Goal: Information Seeking & Learning: Learn about a topic

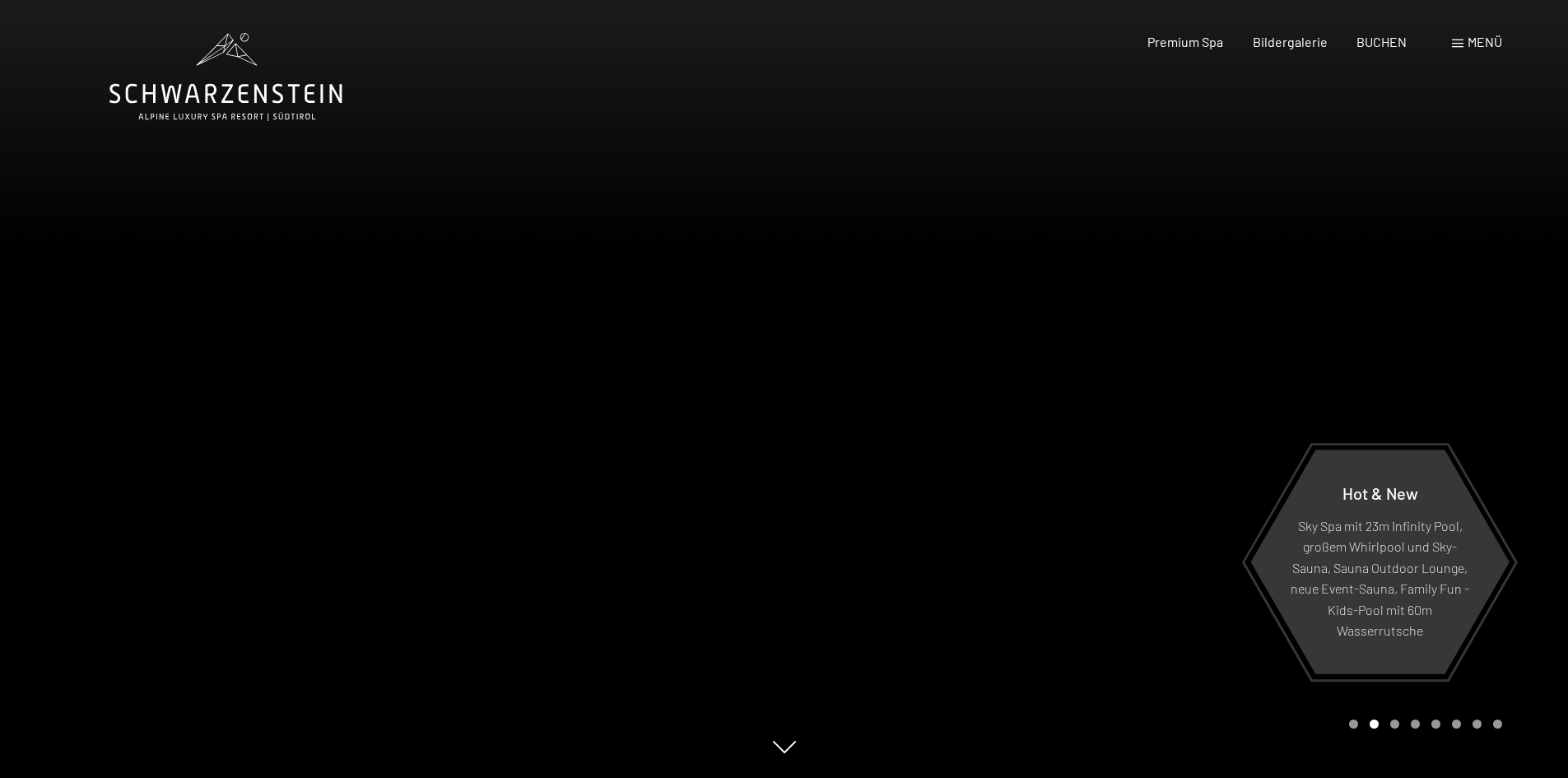
click at [1476, 351] on div at bounding box center [1177, 389] width 784 height 778
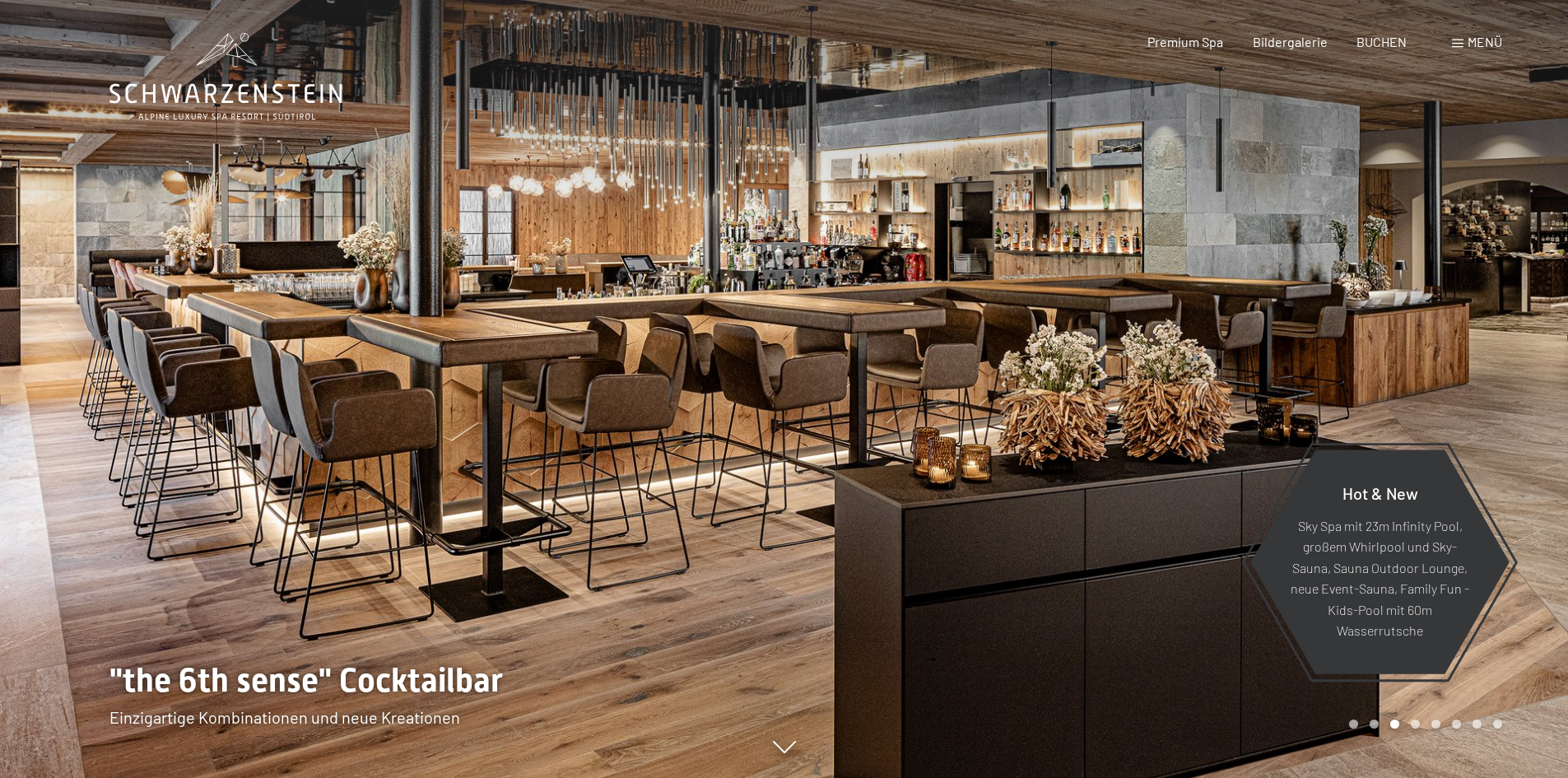
click at [1476, 351] on div at bounding box center [1177, 389] width 784 height 778
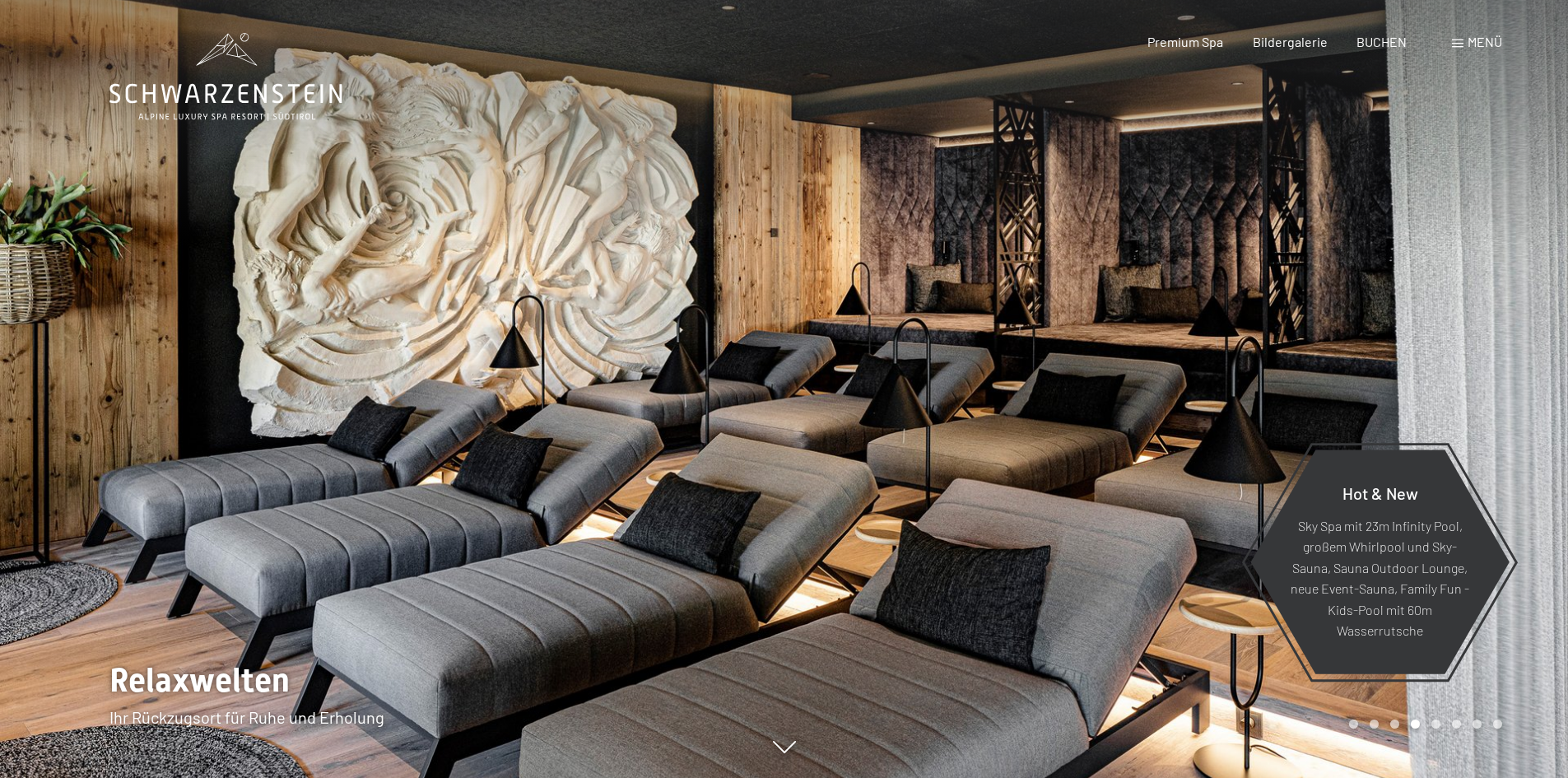
click at [1476, 351] on div at bounding box center [1177, 389] width 784 height 778
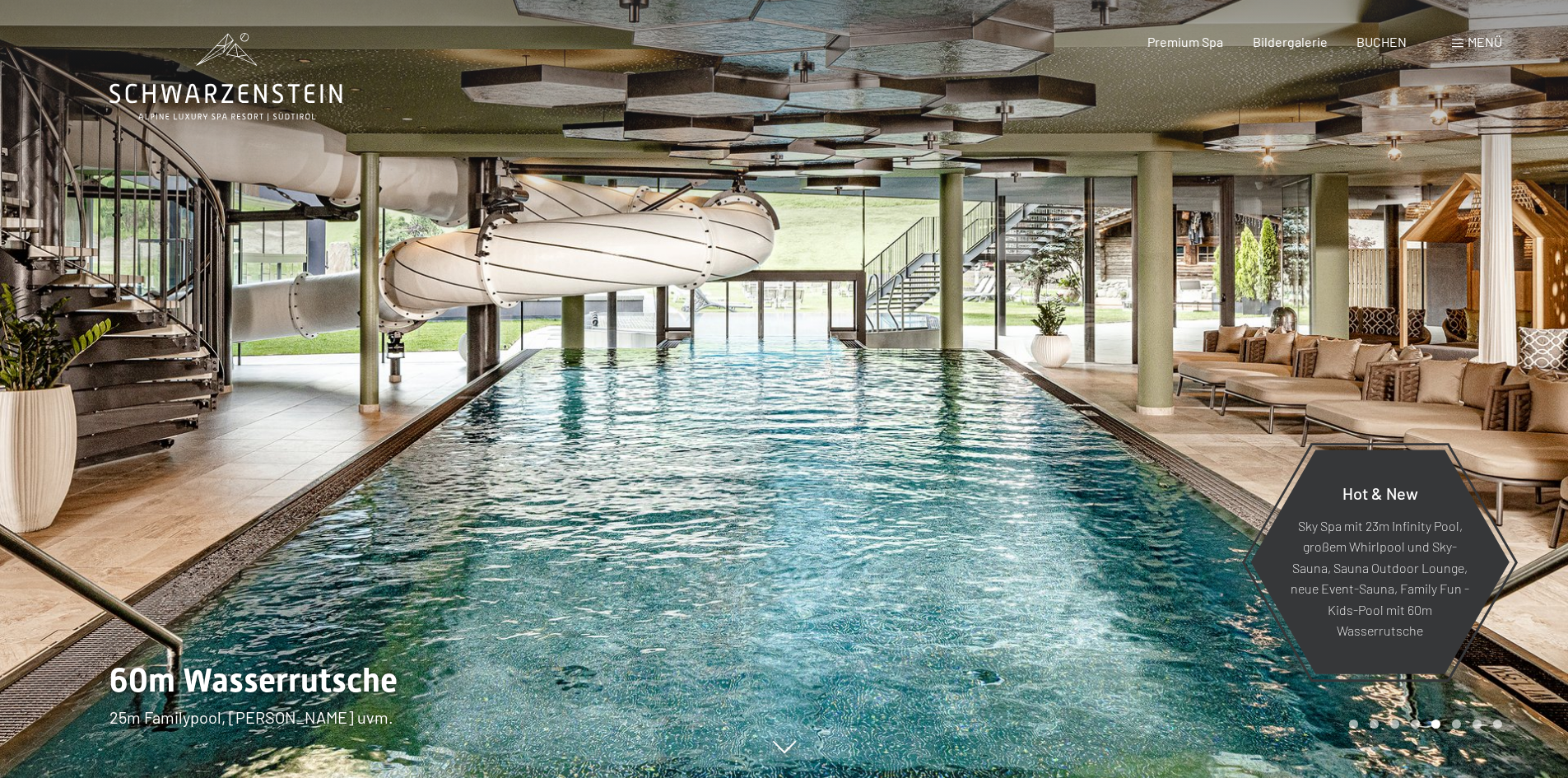
click at [1476, 351] on div at bounding box center [1177, 389] width 784 height 778
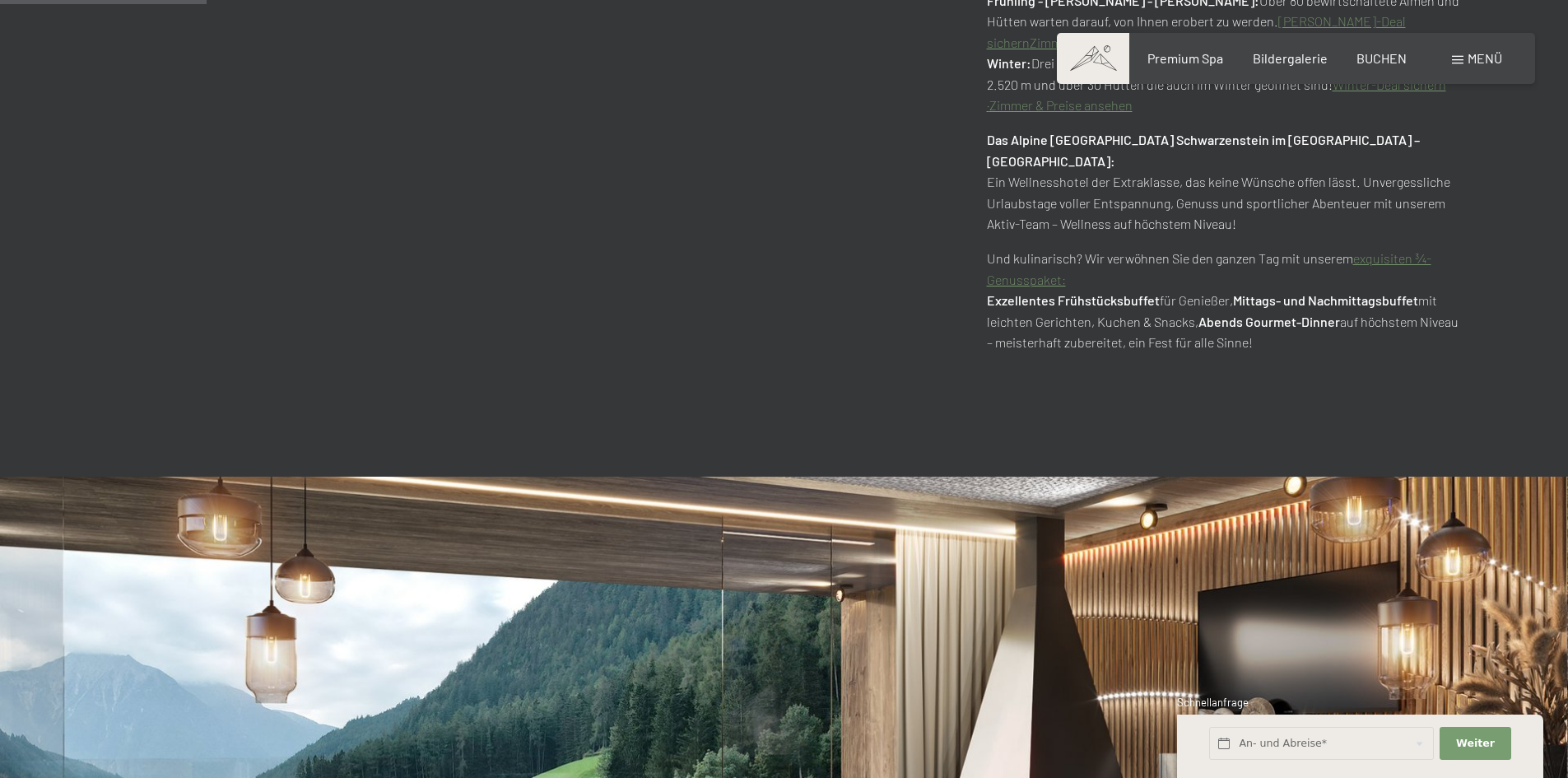
scroll to position [1648, 0]
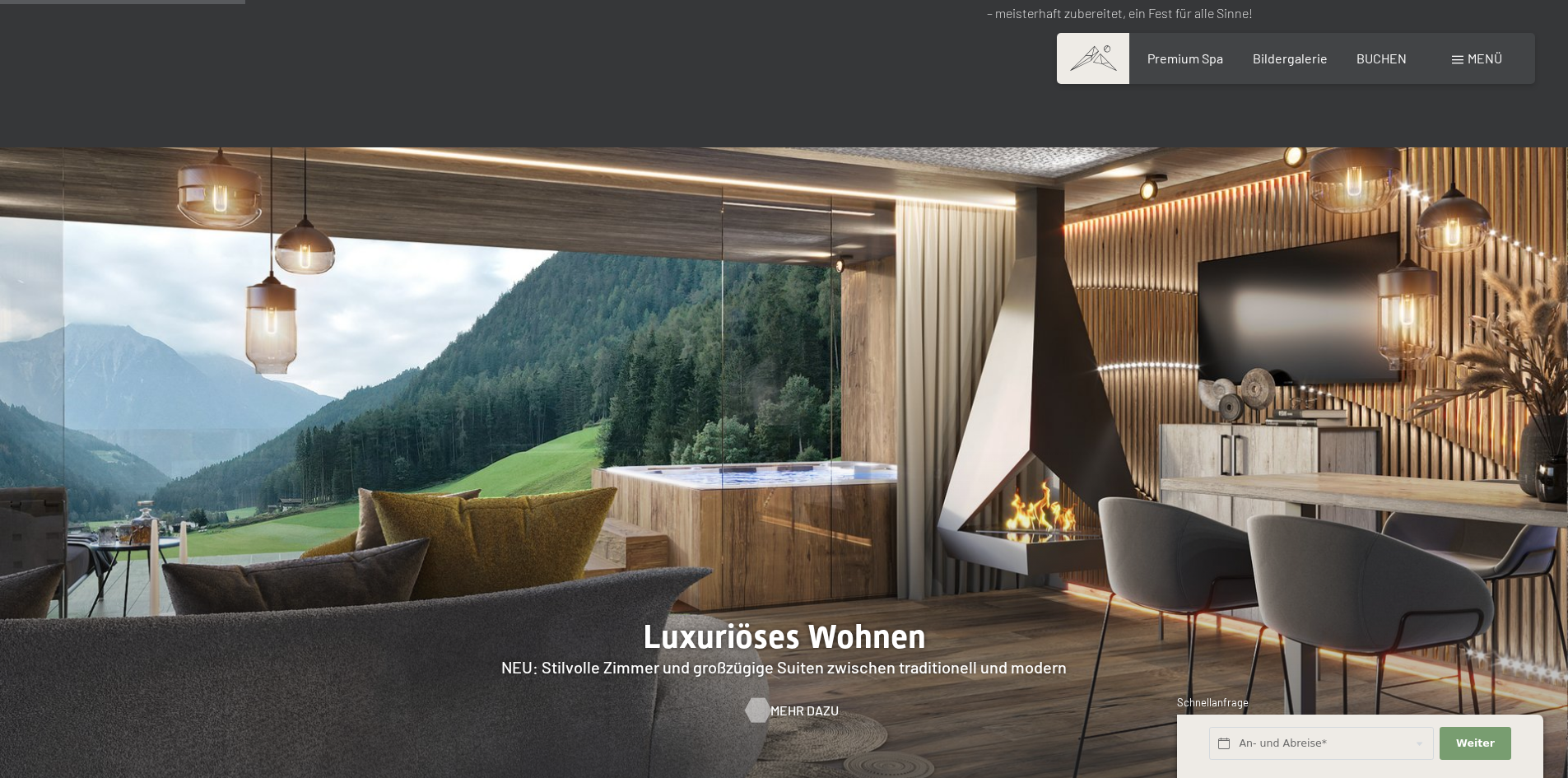
click at [774, 702] on span "Mehr dazu" at bounding box center [804, 711] width 68 height 18
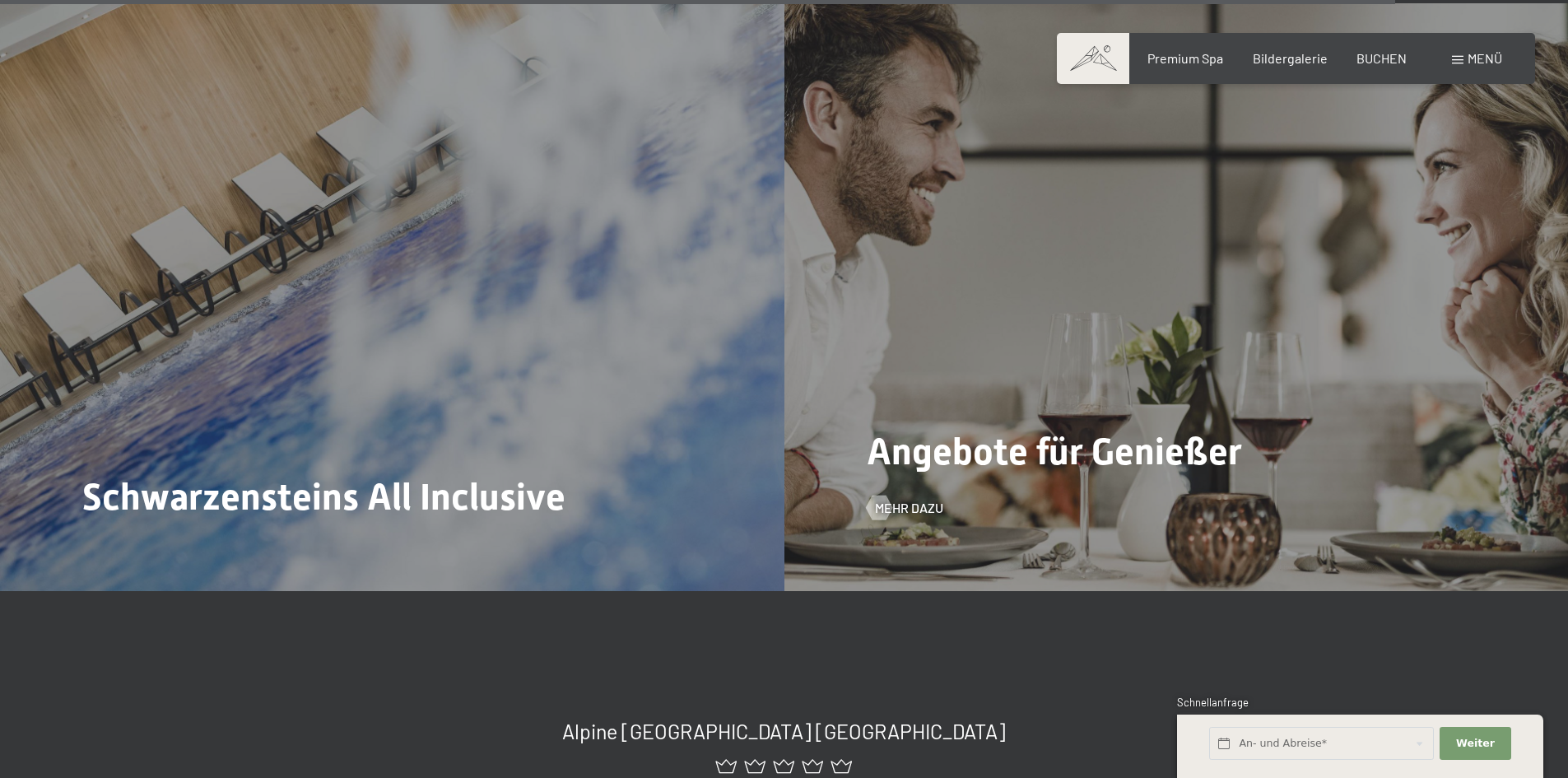
scroll to position [8402, 0]
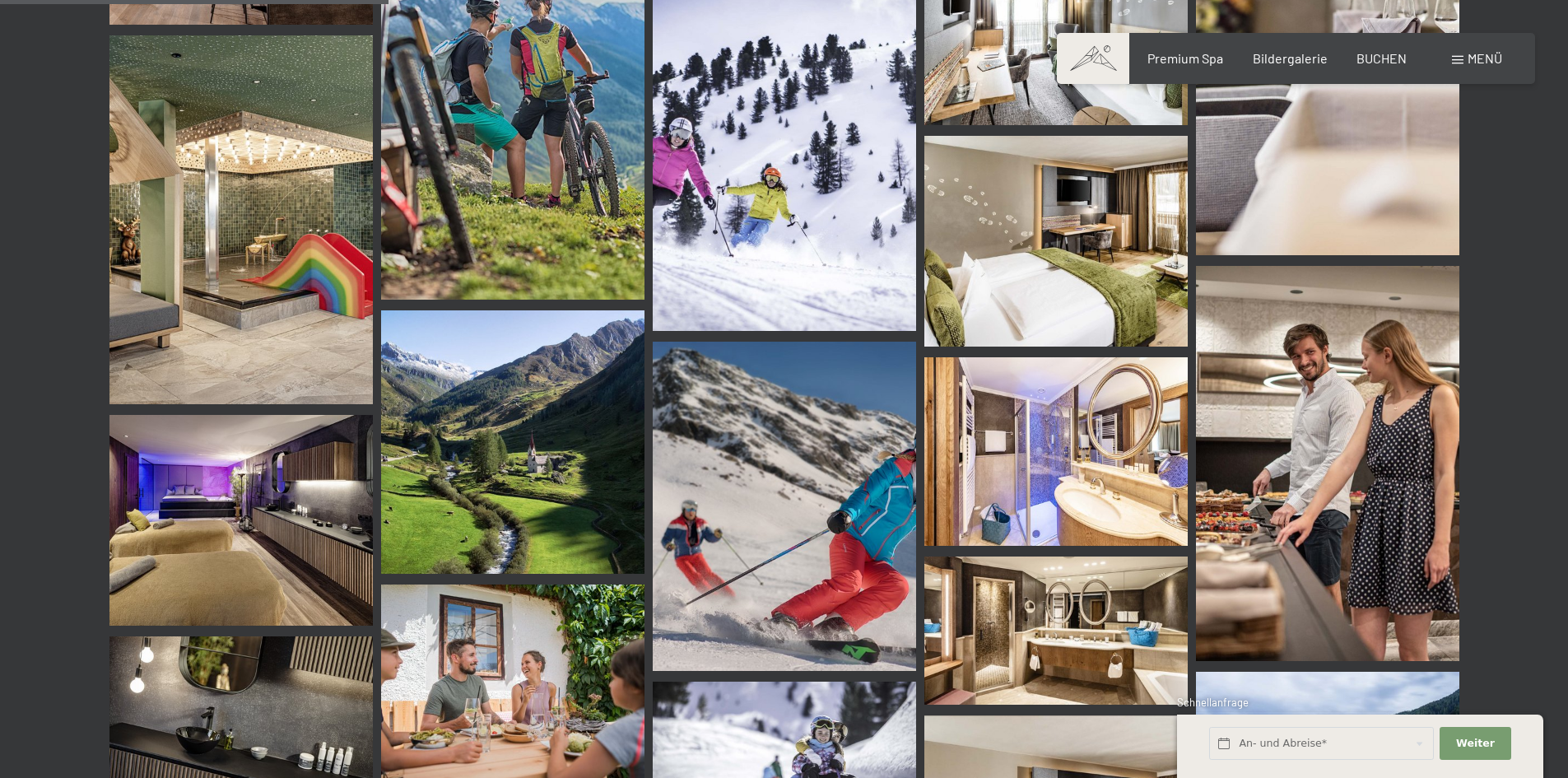
scroll to position [5189, 0]
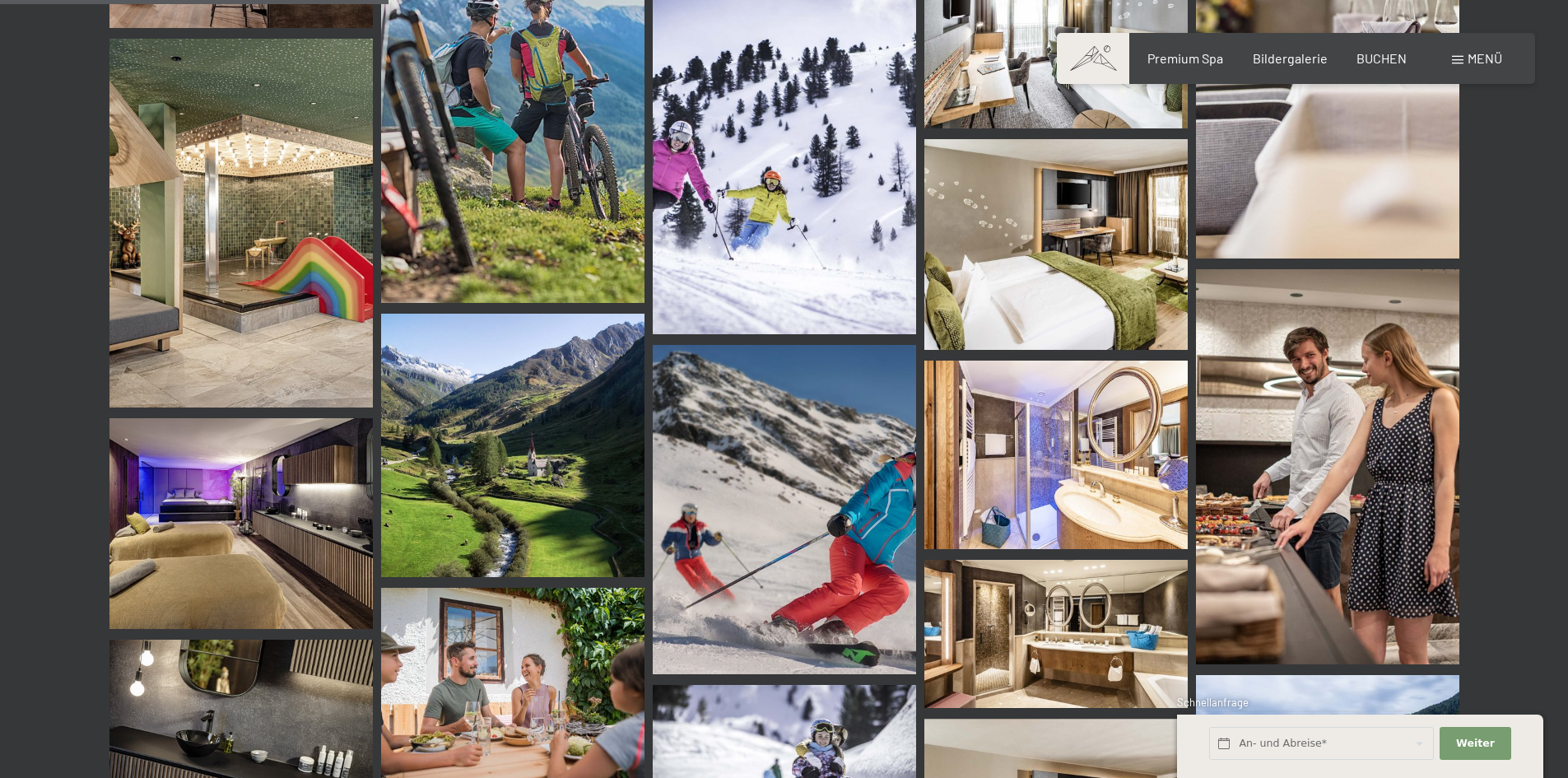
click at [166, 205] on img at bounding box center [241, 223] width 263 height 369
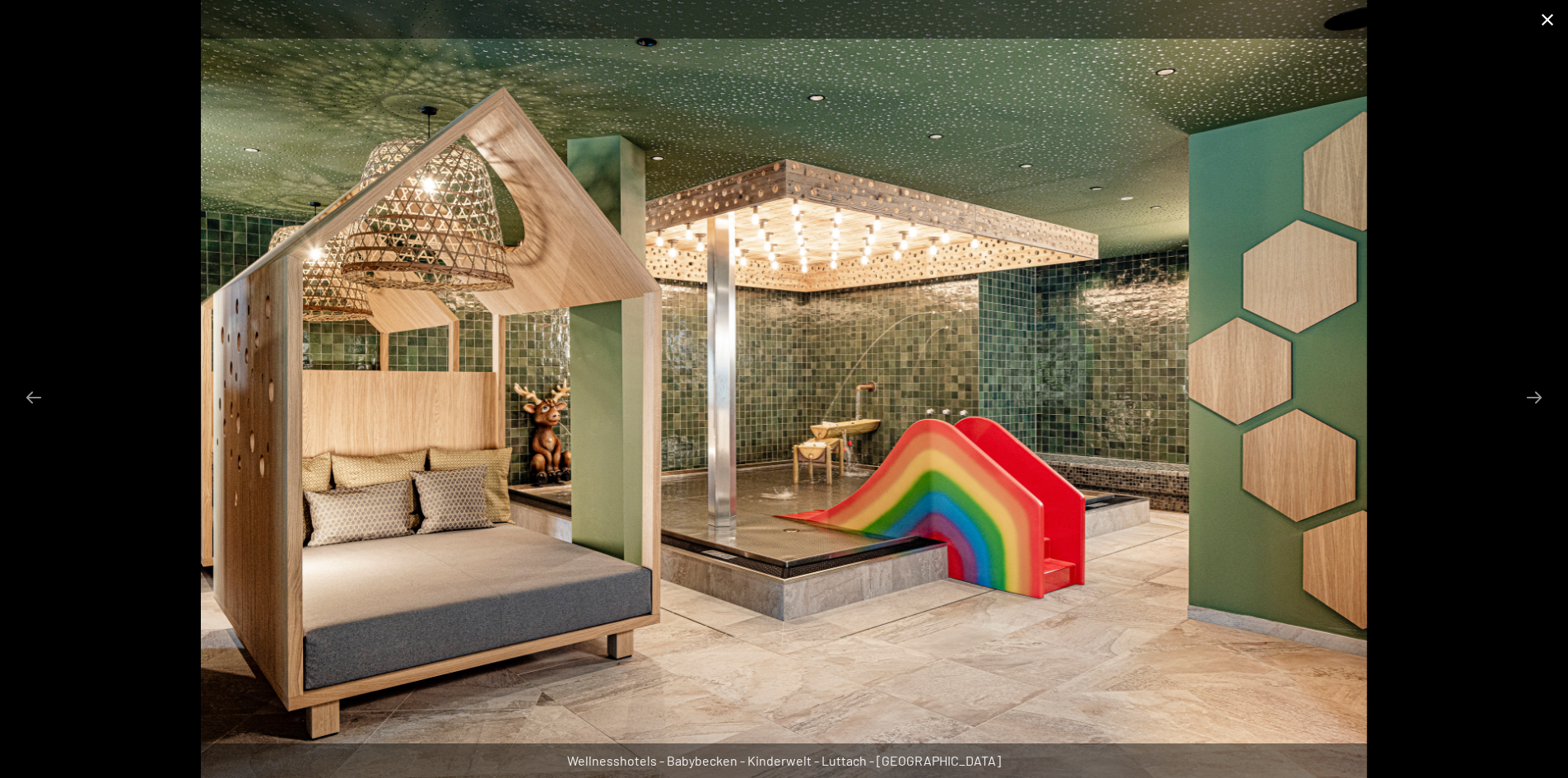
click at [1542, 12] on button "Close gallery" at bounding box center [1548, 19] width 41 height 39
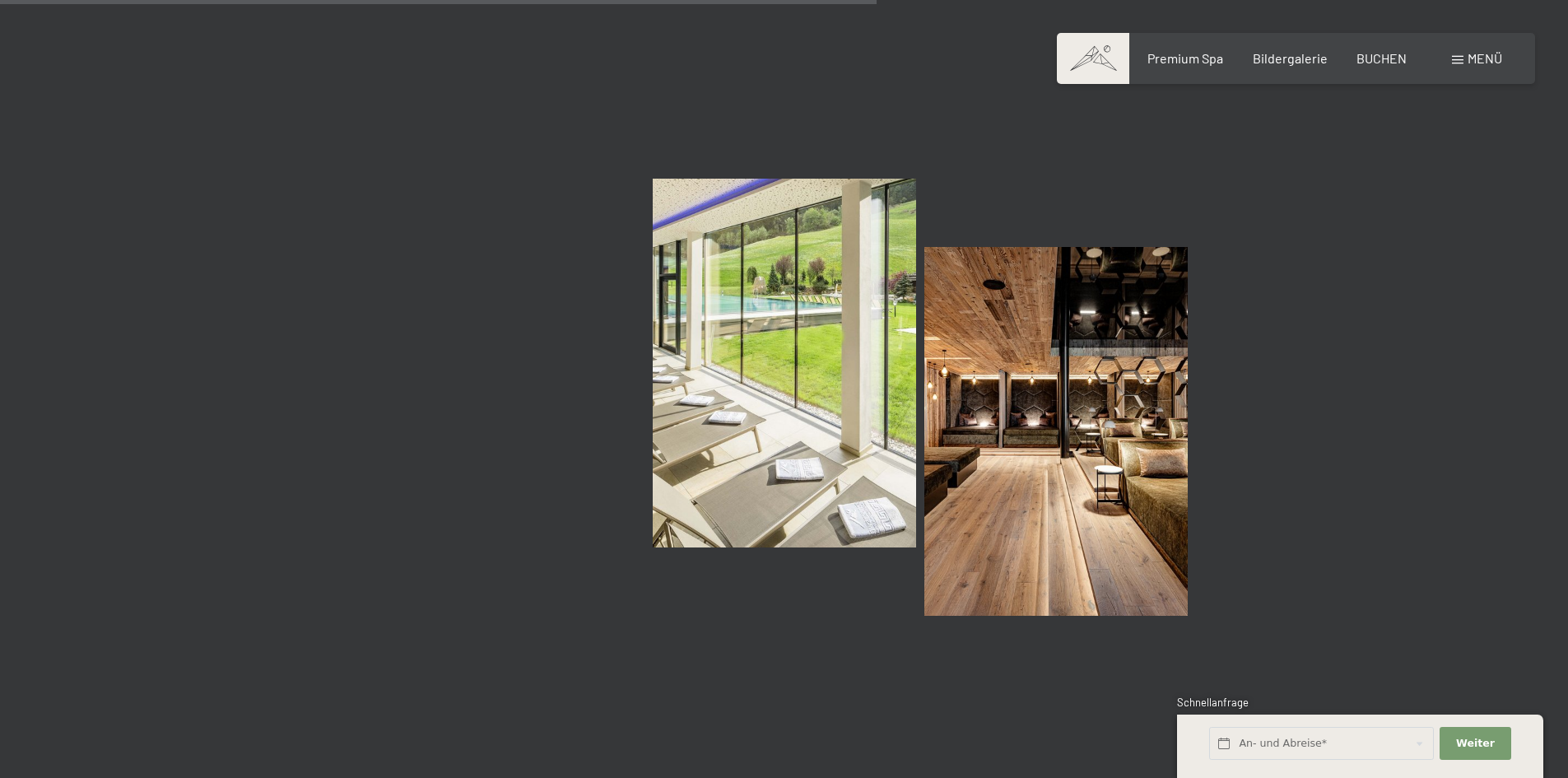
scroll to position [12191, 0]
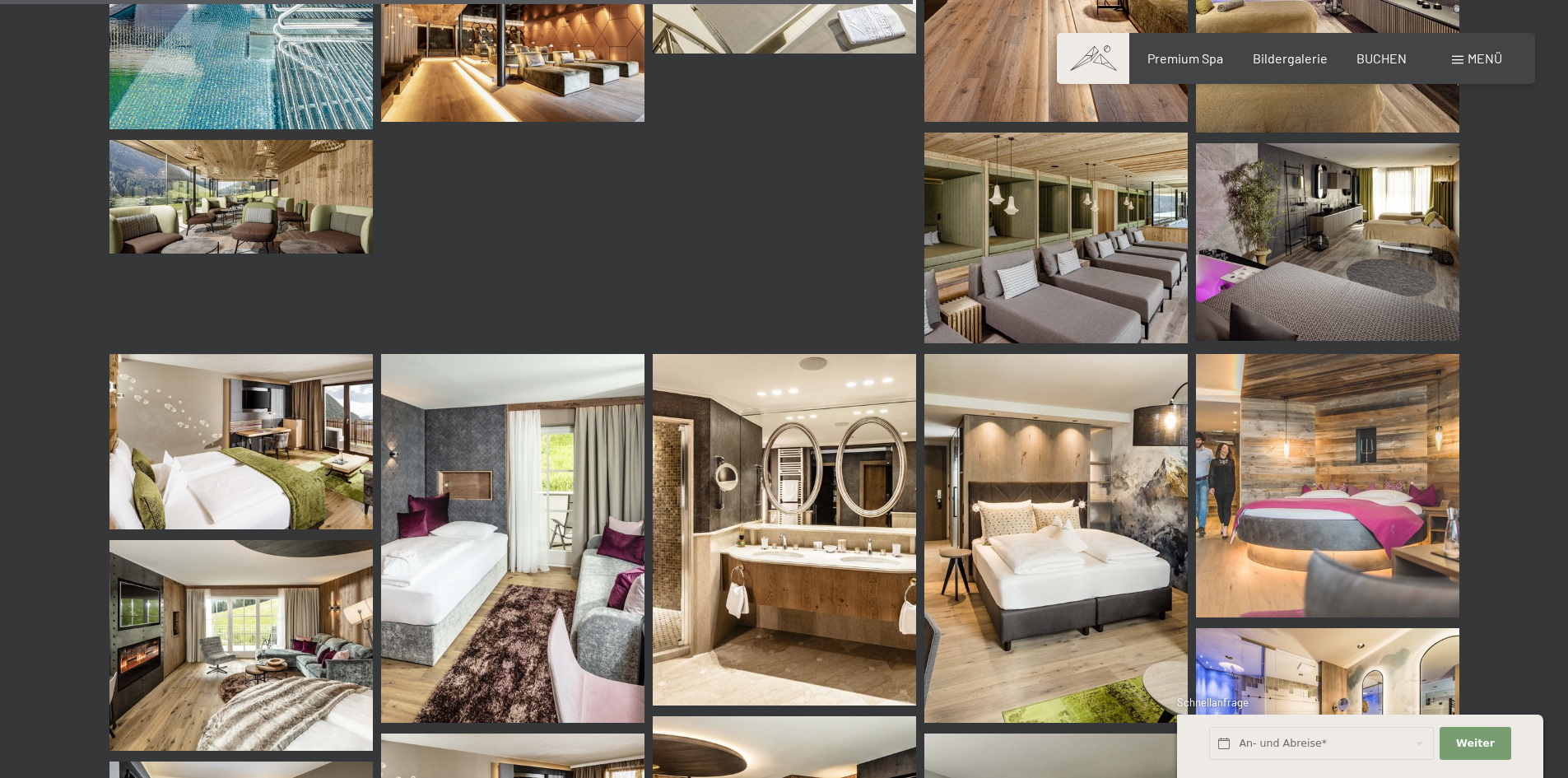
click at [232, 444] on img at bounding box center [241, 442] width 263 height 175
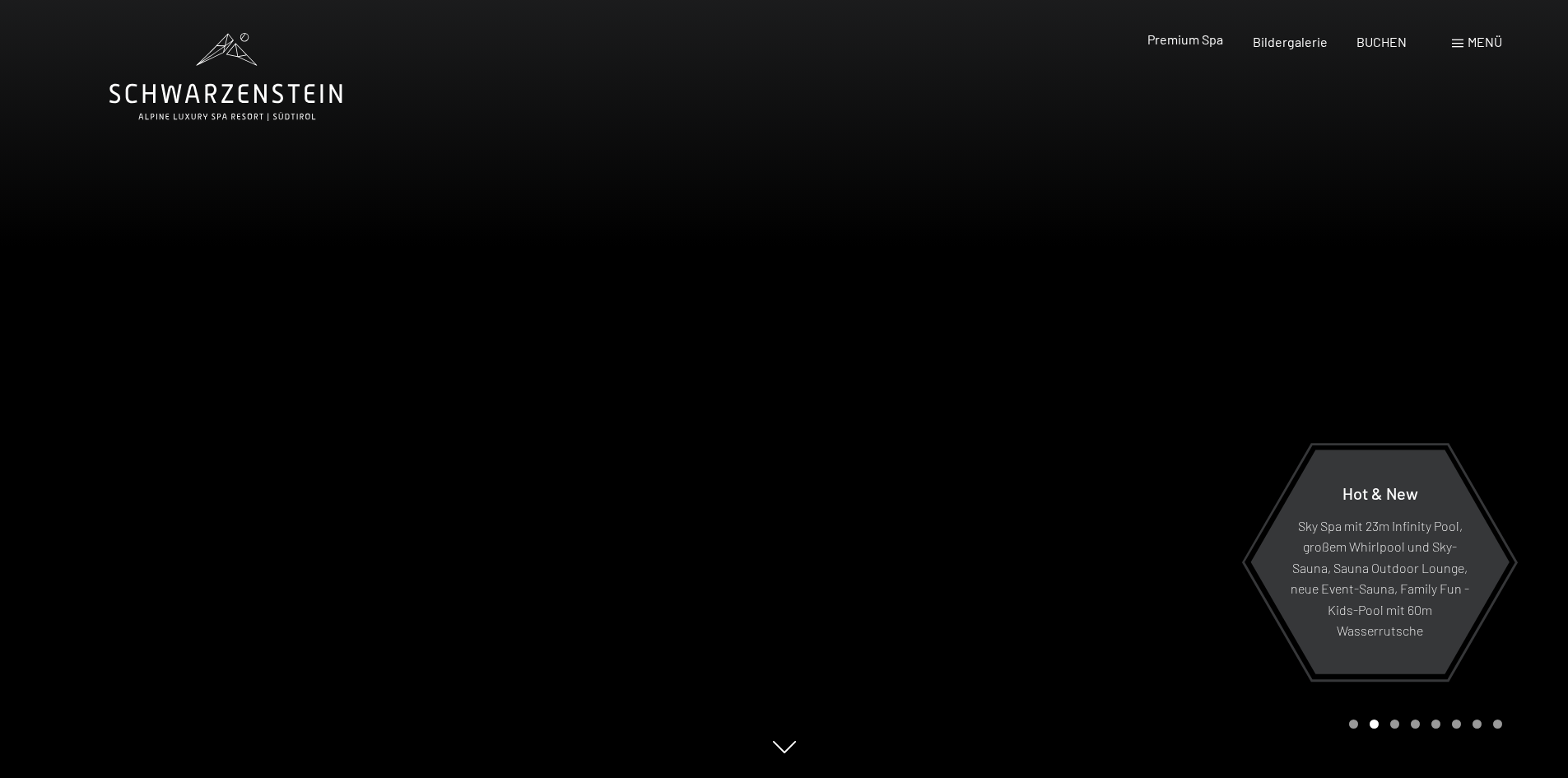
click at [1184, 41] on span "Premium Spa" at bounding box center [1185, 39] width 76 height 16
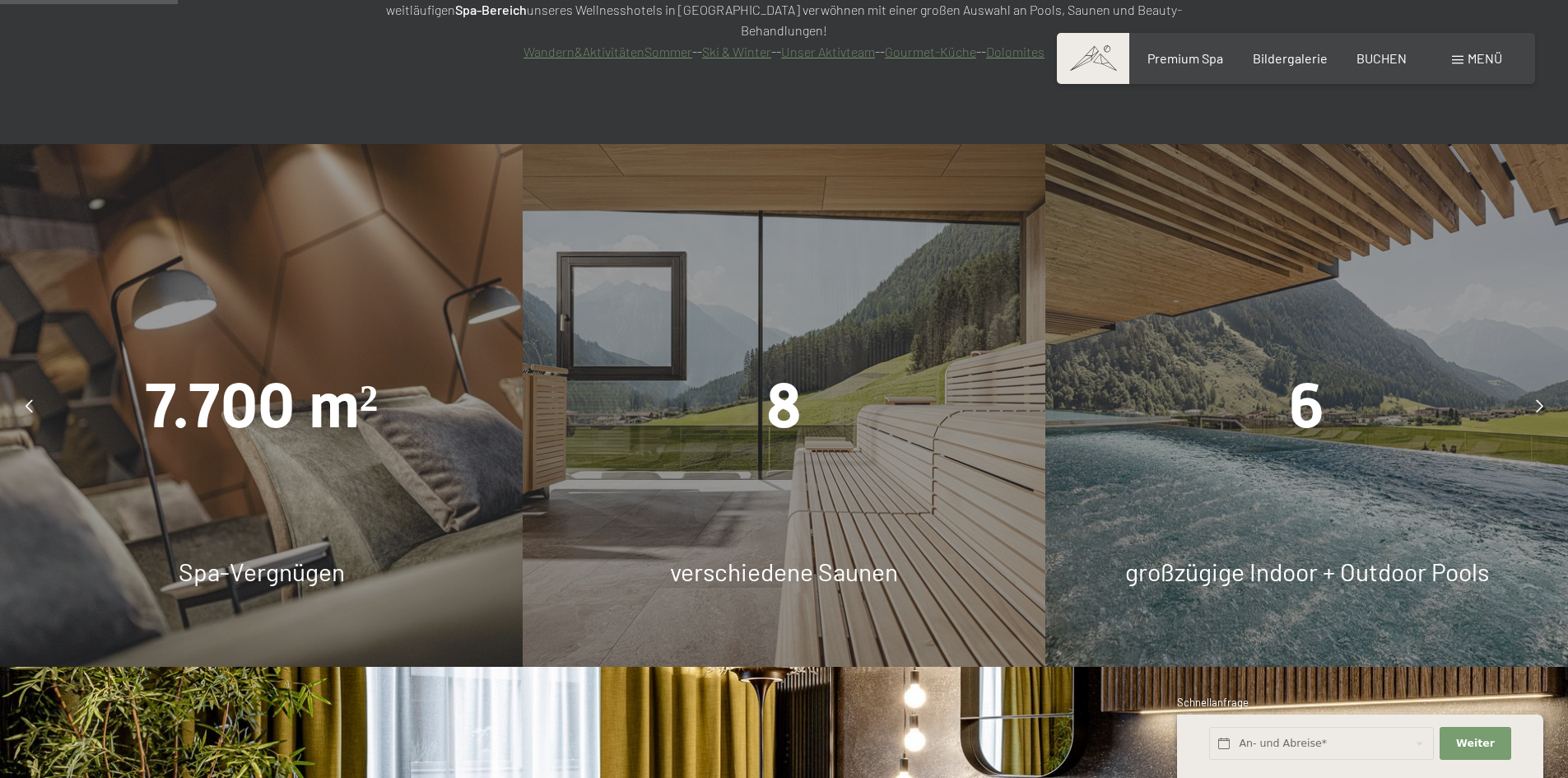
scroll to position [1483, 0]
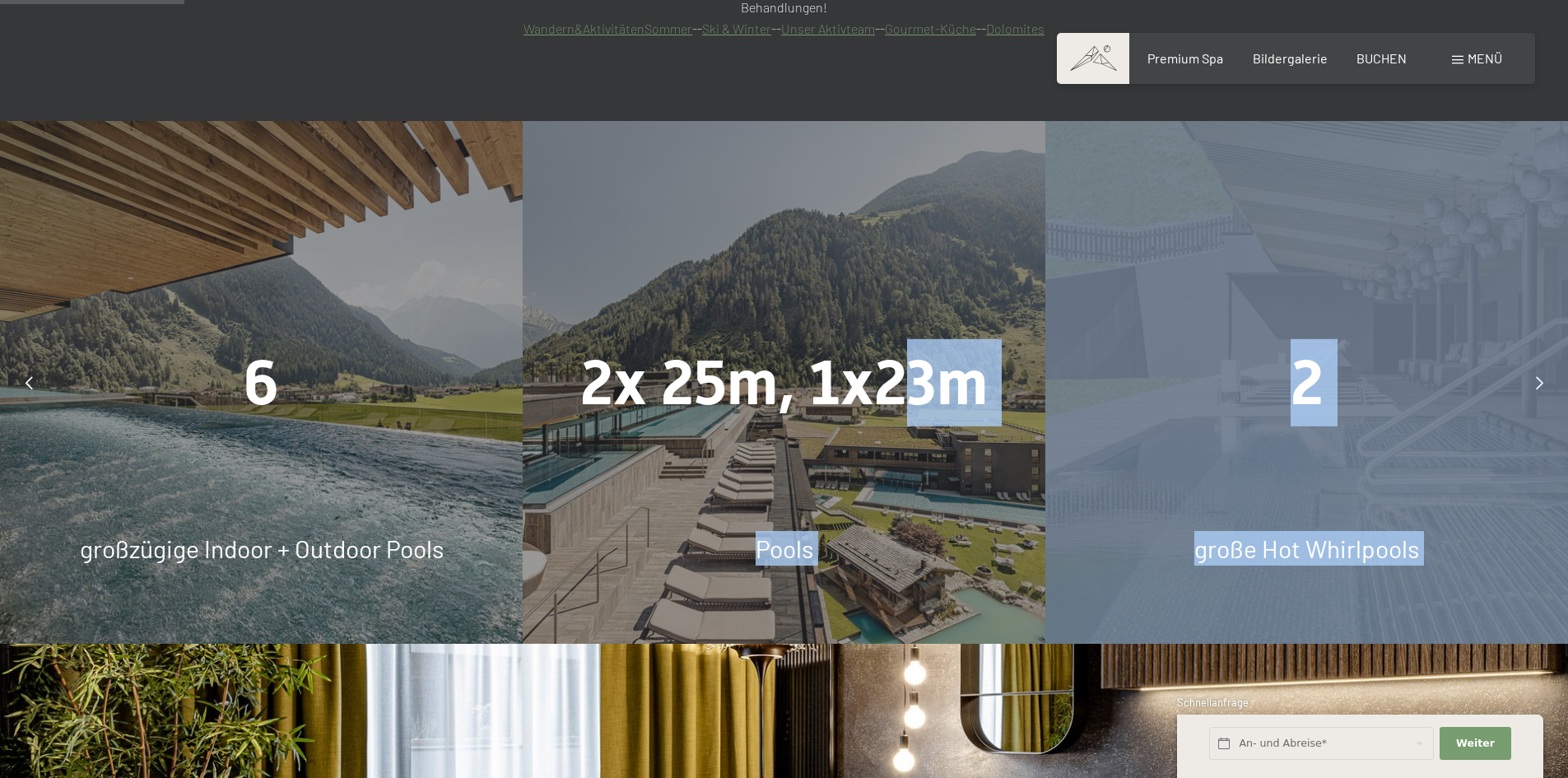
drag, startPoint x: 364, startPoint y: 316, endPoint x: 920, endPoint y: 329, distance: 556.2
click at [1046, 340] on div "2" at bounding box center [1306, 383] width 523 height 87
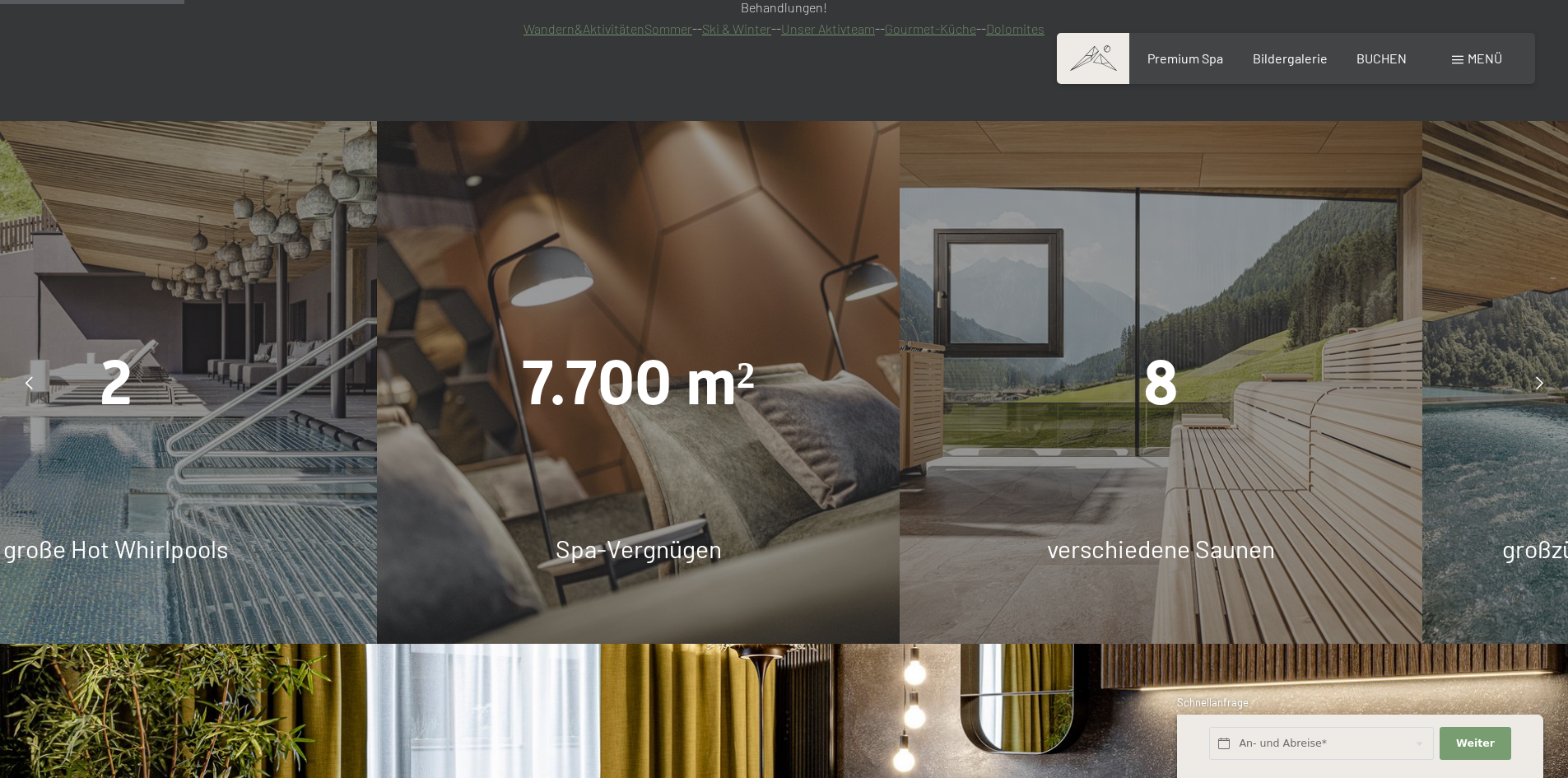
drag, startPoint x: 1351, startPoint y: 347, endPoint x: 160, endPoint y: 341, distance: 1191.0
click at [160, 341] on div "2" at bounding box center [115, 383] width 523 height 87
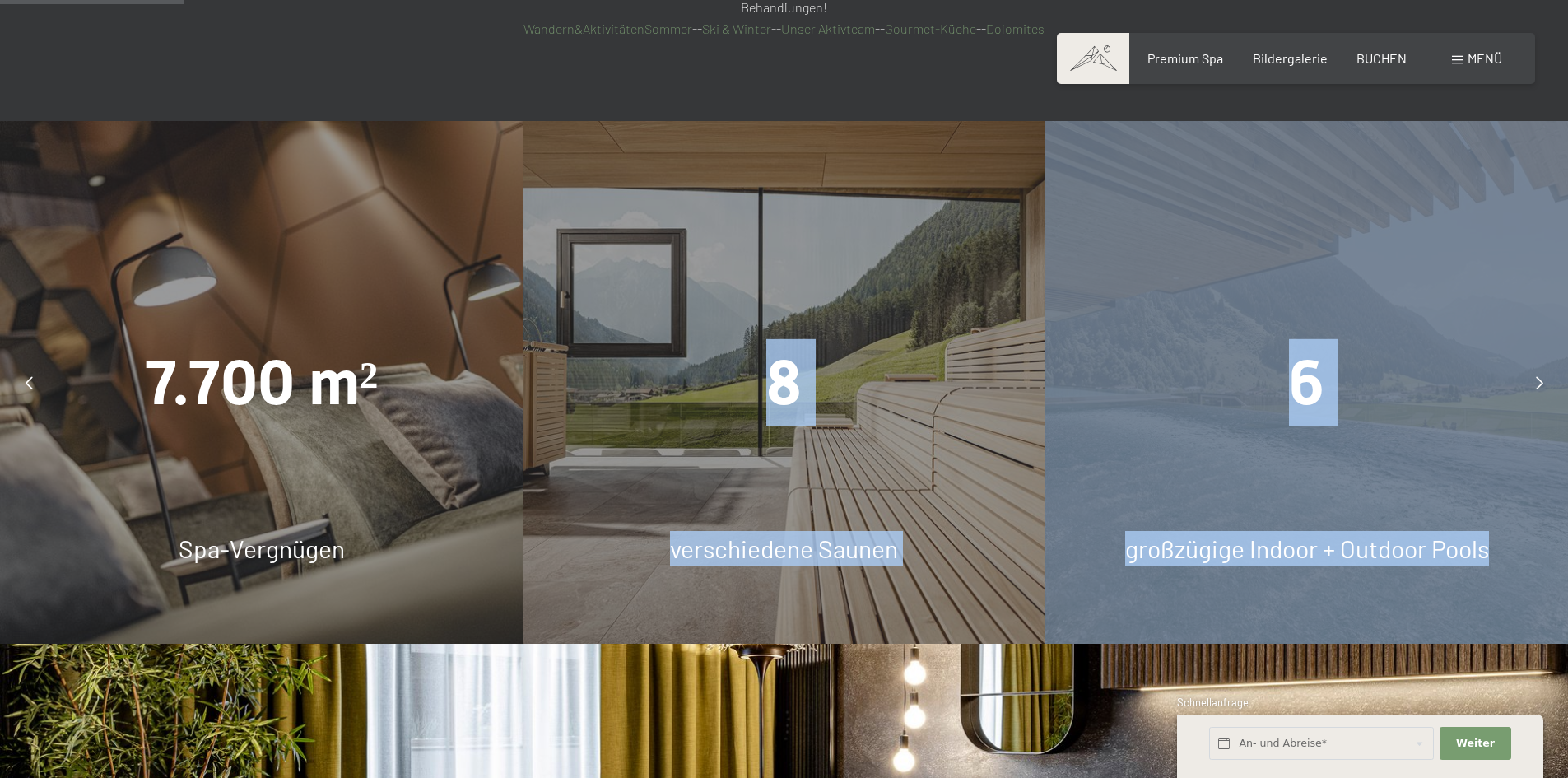
drag, startPoint x: 1411, startPoint y: 265, endPoint x: 640, endPoint y: 301, distance: 771.8
click at [640, 301] on div "7.700 m² Spa-Vergnügen 8 verschiedene Saunen 6 großzügige Indoor + Outdoor Pool…" at bounding box center [1307, 382] width 7841 height 523
click at [1375, 340] on div "6" at bounding box center [1306, 383] width 523 height 87
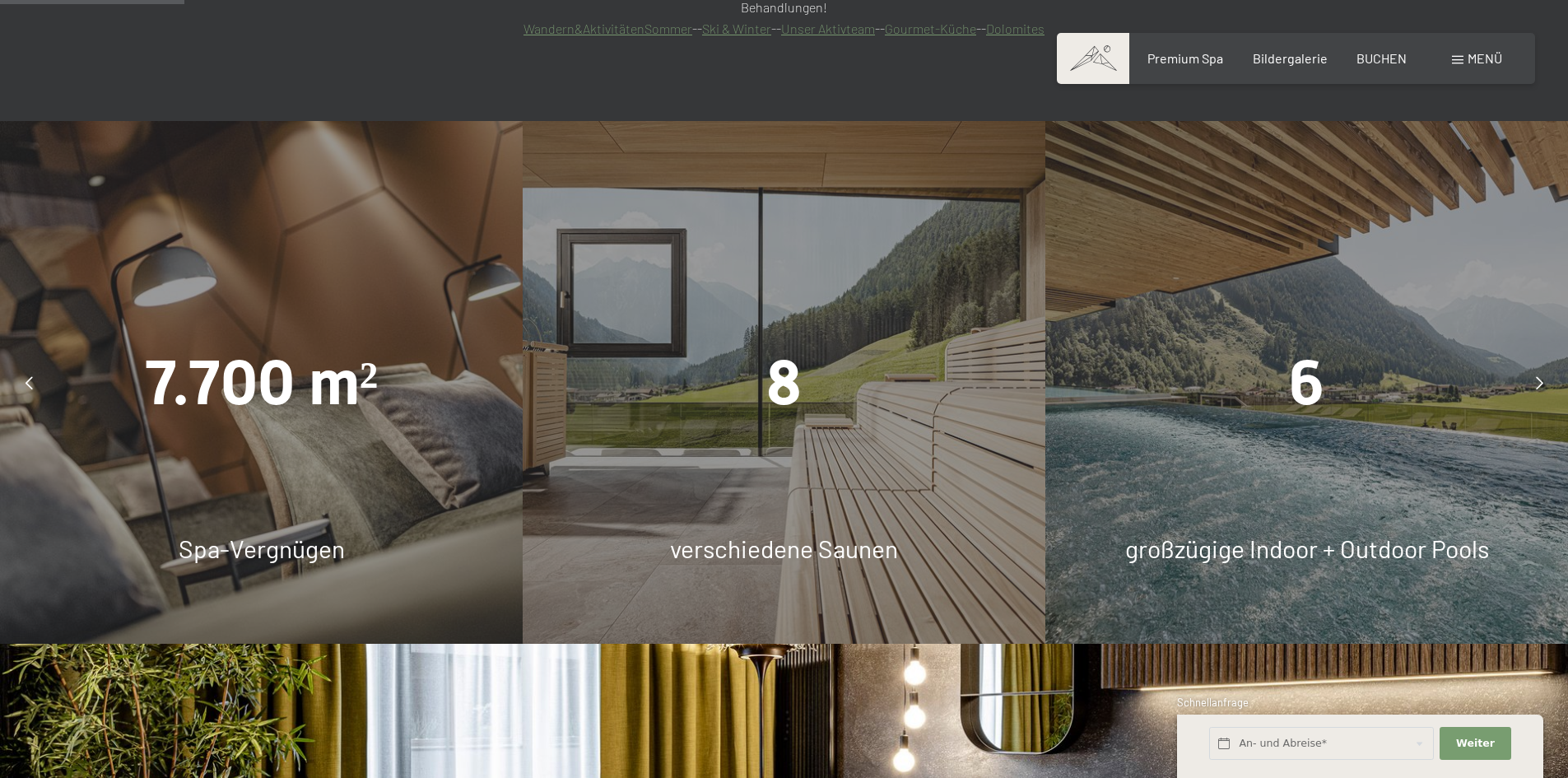
click at [1529, 362] on div at bounding box center [1539, 383] width 41 height 41
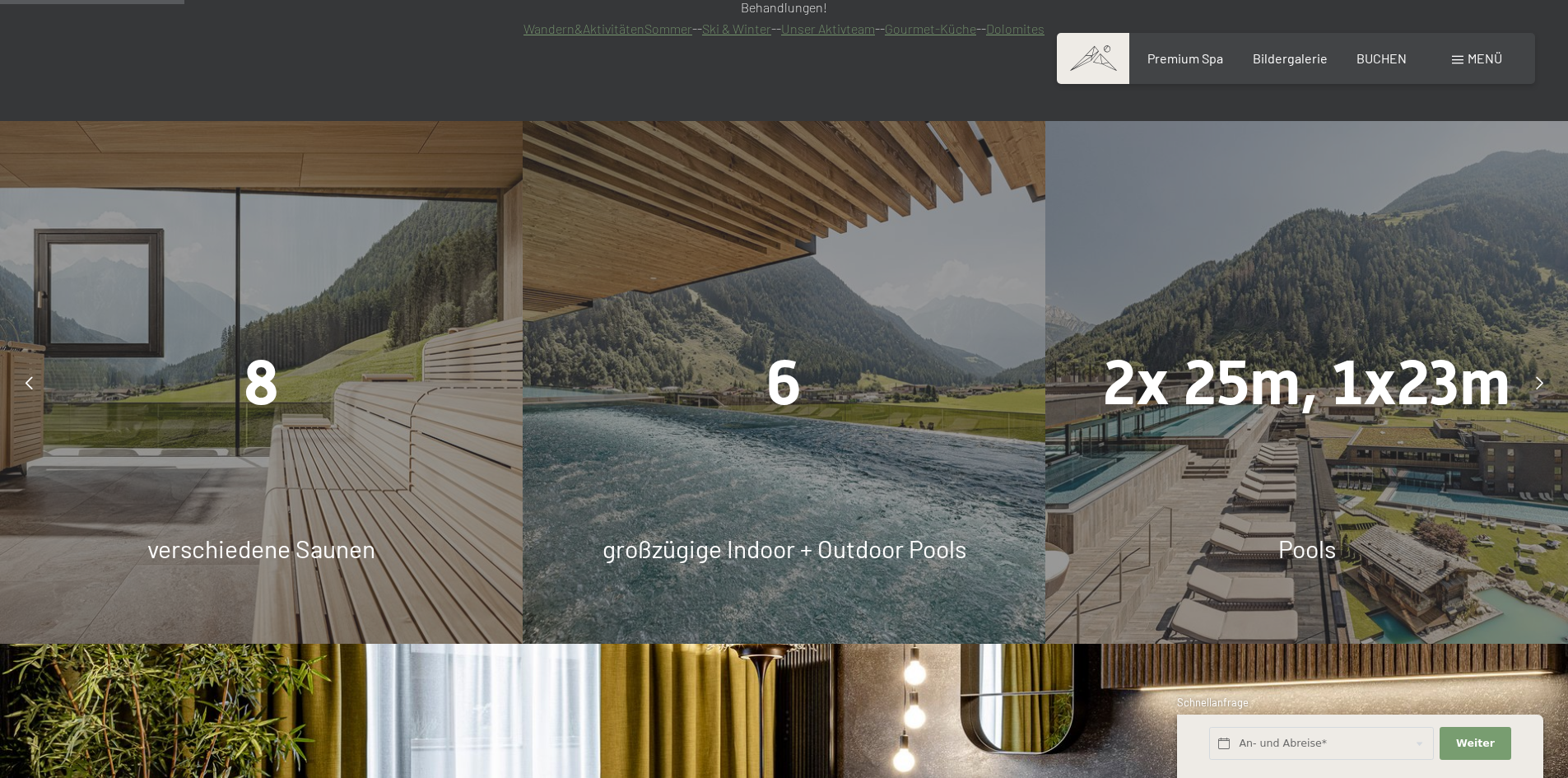
click at [1529, 362] on div at bounding box center [1539, 383] width 41 height 41
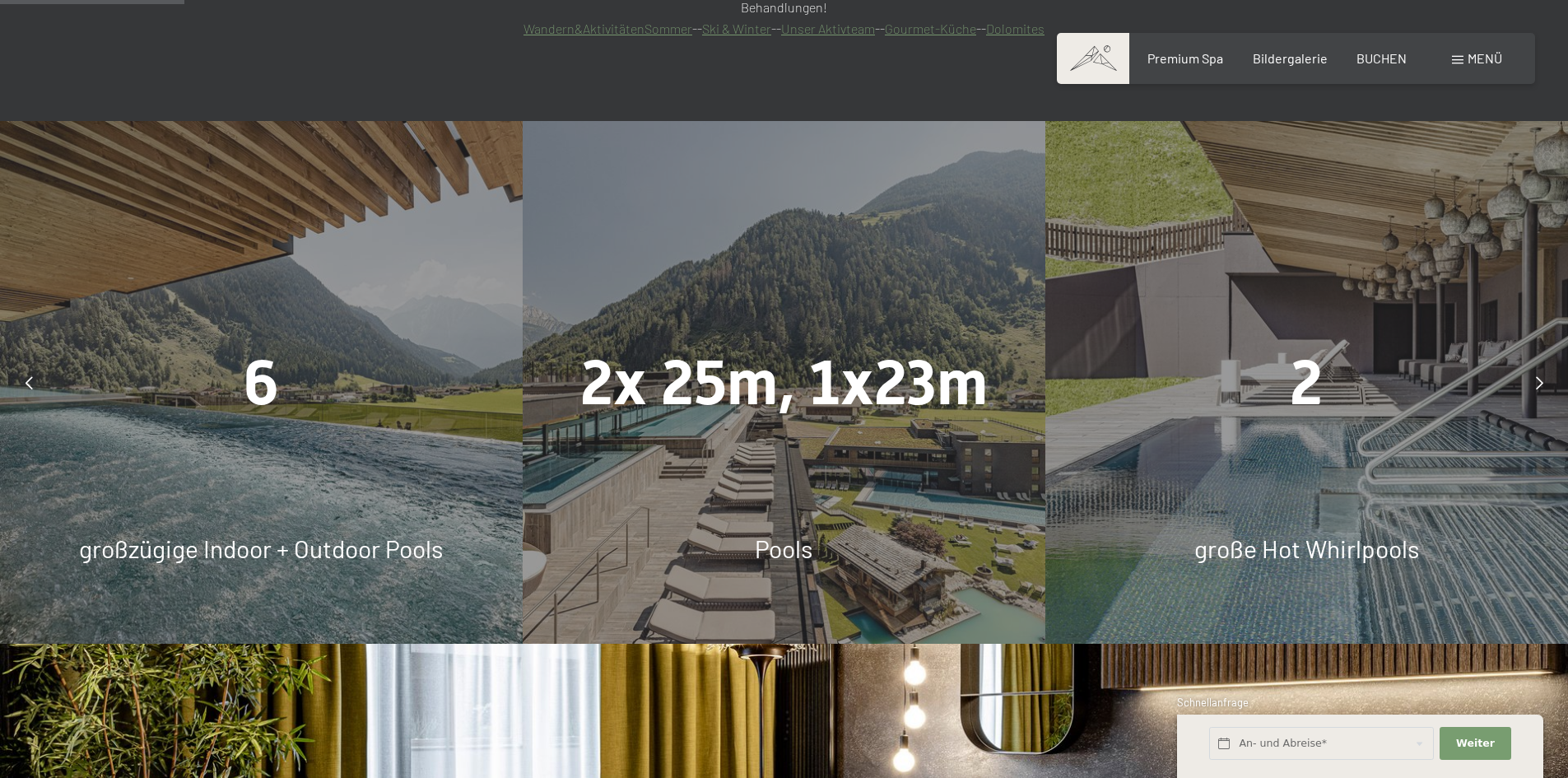
click at [1533, 362] on div at bounding box center [1539, 383] width 41 height 41
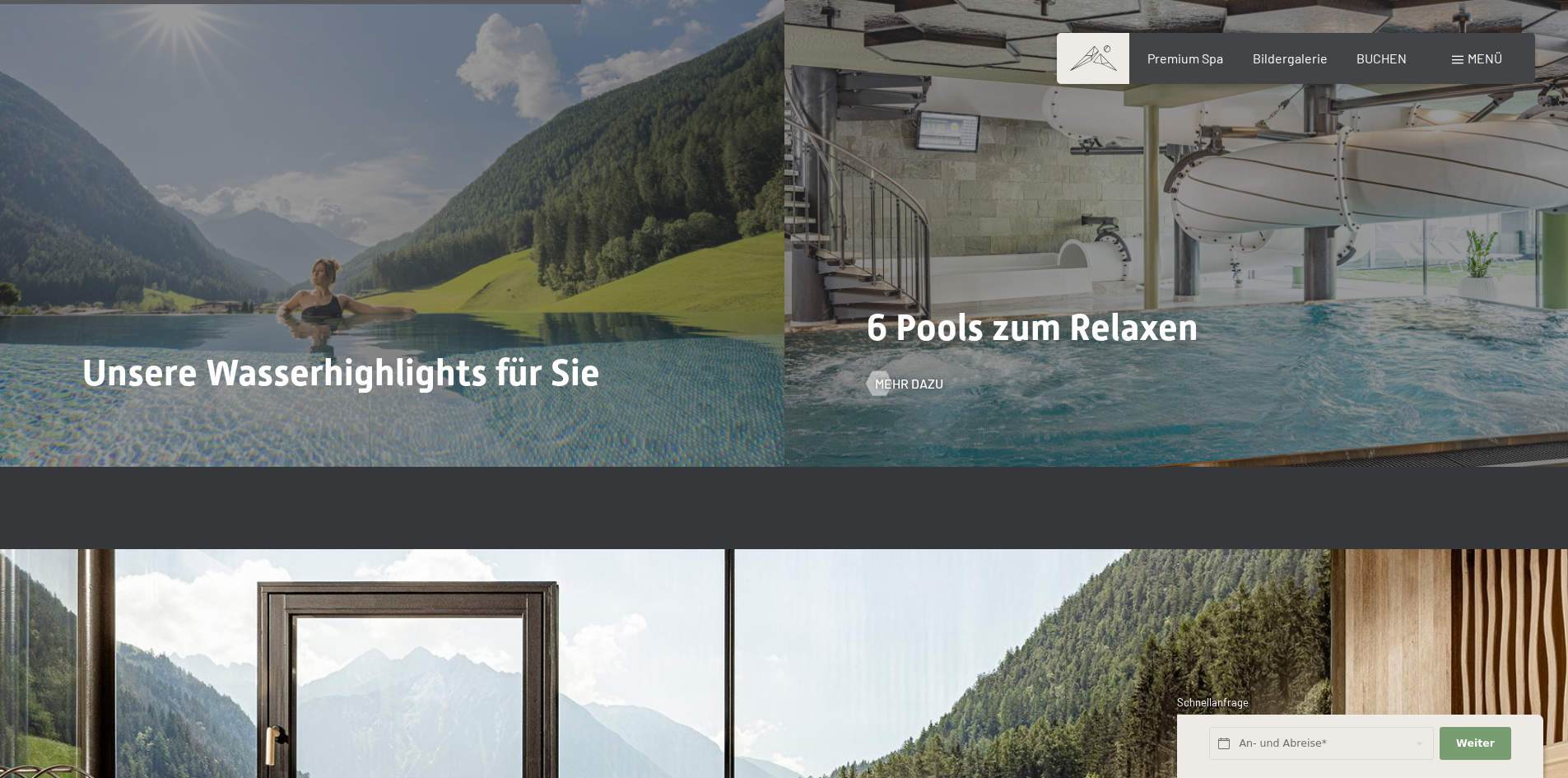
scroll to position [4613, 0]
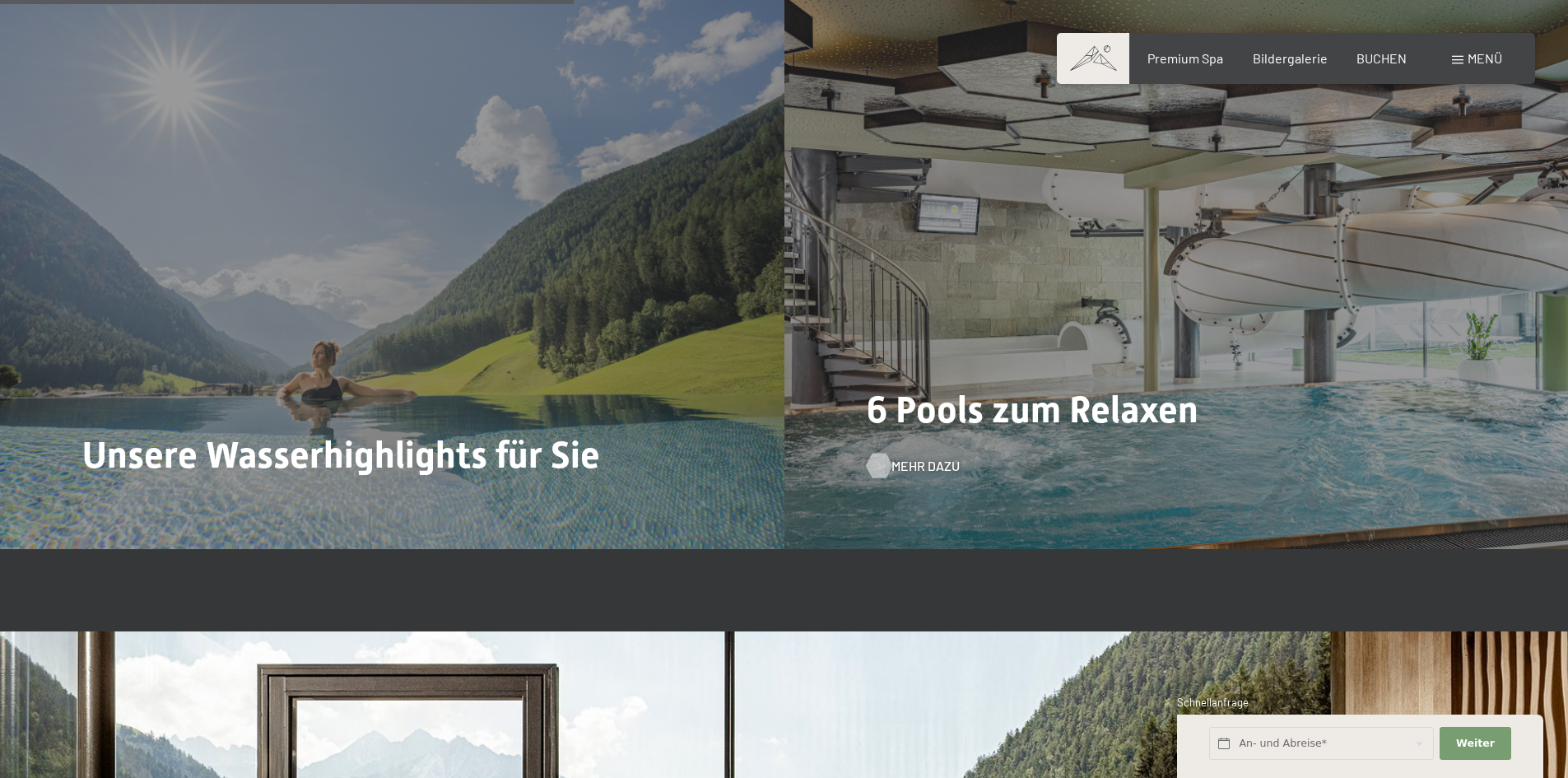
click at [892, 457] on span "Mehr dazu" at bounding box center [925, 466] width 68 height 18
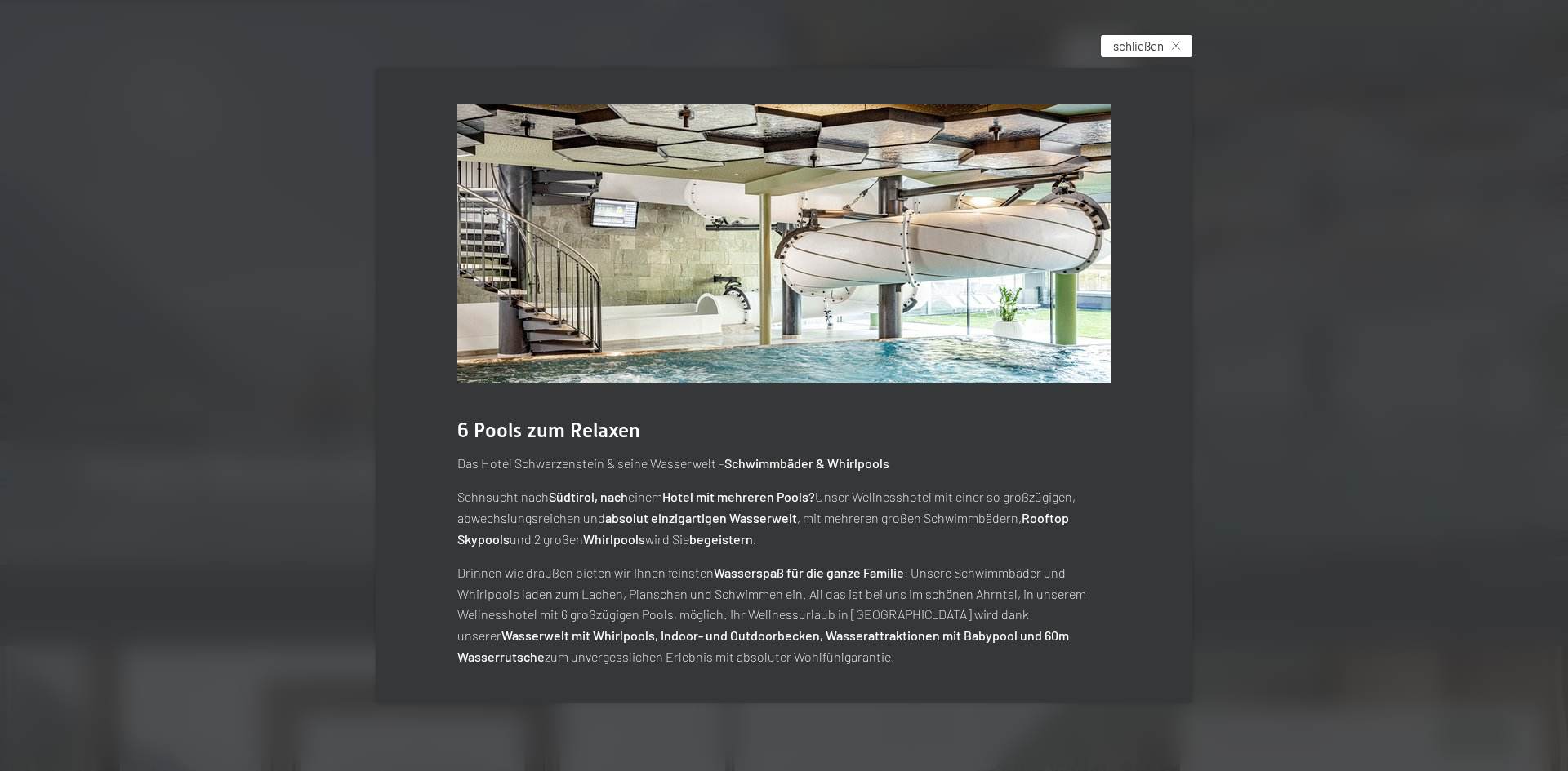
click at [1190, 40] on div "schließen" at bounding box center [1146, 46] width 92 height 22
